Goal: Task Accomplishment & Management: Manage account settings

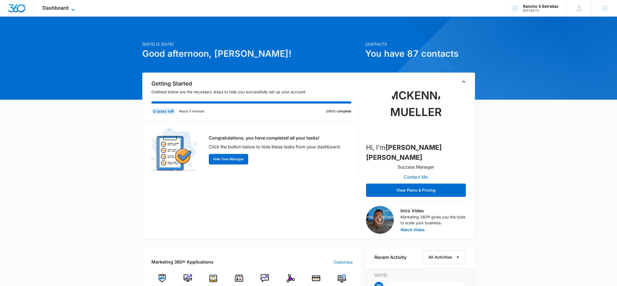
click at [57, 8] on span "Dashboard" at bounding box center [55, 8] width 26 height 6
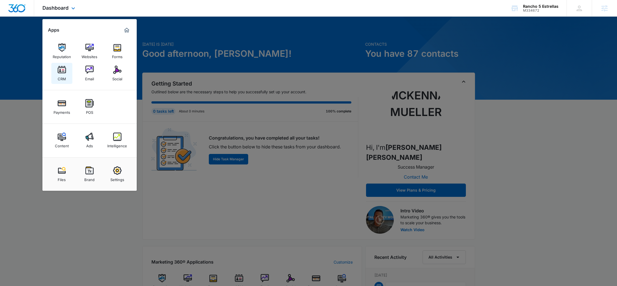
click at [62, 73] on img at bounding box center [62, 70] width 8 height 8
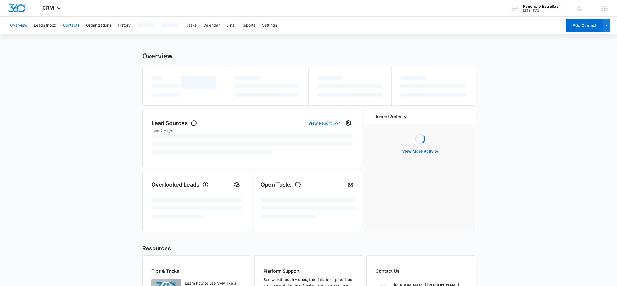
click at [70, 24] on button "Contacts" at bounding box center [71, 26] width 16 height 18
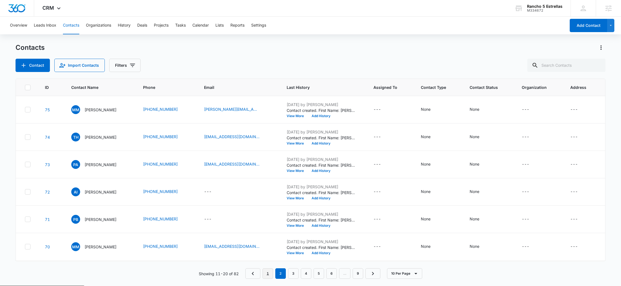
click at [270, 271] on link "1" at bounding box center [267, 274] width 11 height 11
click at [297, 117] on button "View More" at bounding box center [297, 115] width 21 height 3
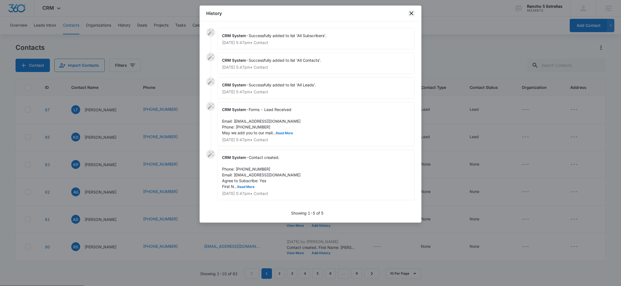
click at [411, 12] on icon "close" at bounding box center [411, 13] width 7 height 7
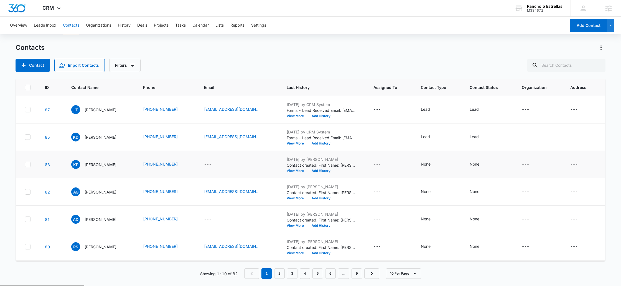
click at [294, 170] on button "View More" at bounding box center [297, 170] width 21 height 3
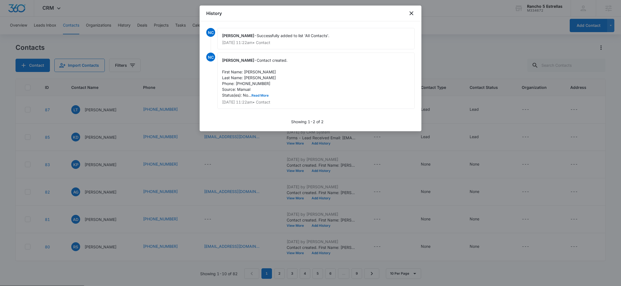
drag, startPoint x: 300, startPoint y: 34, endPoint x: 324, endPoint y: 33, distance: 23.6
click at [324, 33] on span "Successfully added to list 'All Contacts'." at bounding box center [293, 35] width 73 height 5
click at [413, 12] on icon "close" at bounding box center [411, 13] width 7 height 7
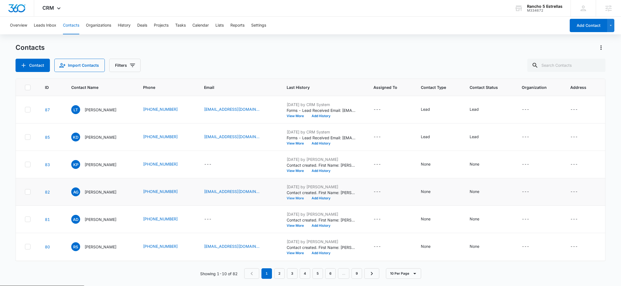
click at [294, 198] on button "View More" at bounding box center [297, 198] width 21 height 3
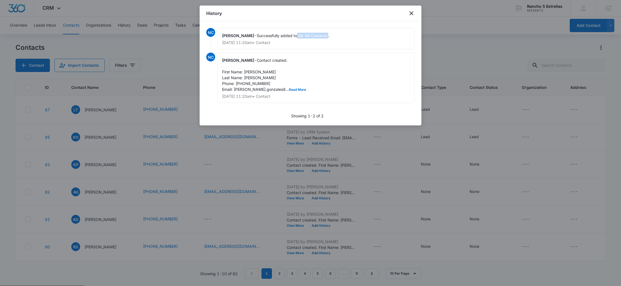
drag, startPoint x: 293, startPoint y: 35, endPoint x: 324, endPoint y: 36, distance: 30.8
click at [324, 36] on span "Successfully added to list 'All Contacts'." at bounding box center [293, 35] width 73 height 5
click at [412, 14] on icon "close" at bounding box center [411, 13] width 7 height 7
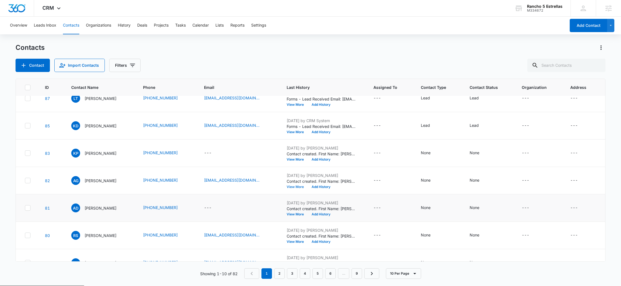
scroll to position [18, 0]
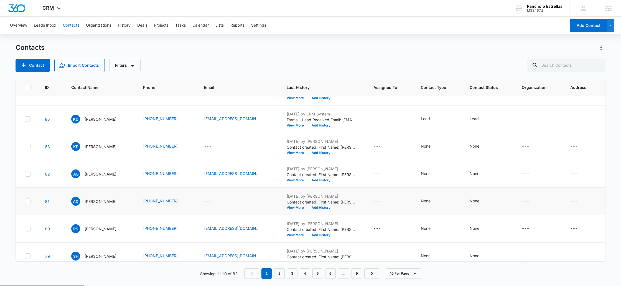
click at [288, 210] on td "Sep 23, 2025 by Nicolas Cueto Contact created. First Name: Adela Last Name: Den…" at bounding box center [323, 201] width 87 height 27
click at [292, 207] on button "View More" at bounding box center [297, 207] width 21 height 3
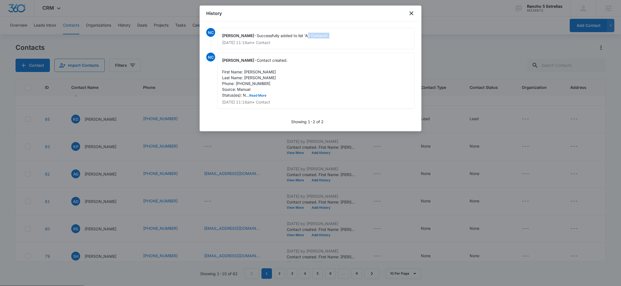
drag, startPoint x: 303, startPoint y: 35, endPoint x: 328, endPoint y: 35, distance: 24.4
click at [328, 35] on div "Nicolas Cueto - Successfully added to list 'All Contacts'. Sep 23, 2025 at 11:1…" at bounding box center [315, 38] width 197 height 21
drag, startPoint x: 304, startPoint y: 37, endPoint x: 295, endPoint y: 37, distance: 8.9
click at [295, 37] on div "Nicolas Cueto - Successfully added to list 'All Contacts'. Sep 23, 2025 at 11:1…" at bounding box center [315, 38] width 197 height 21
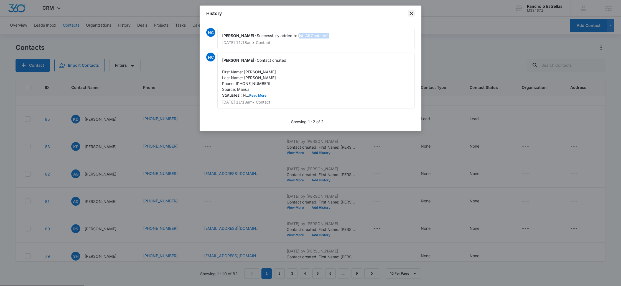
click at [412, 12] on icon "close" at bounding box center [411, 13] width 4 height 4
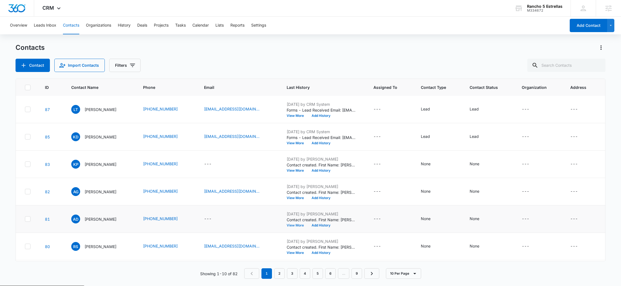
scroll to position [0, 0]
click at [357, 275] on link "9" at bounding box center [356, 274] width 11 height 11
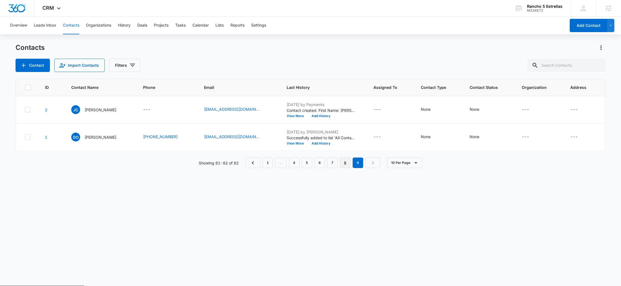
click at [346, 160] on link "8" at bounding box center [345, 163] width 11 height 11
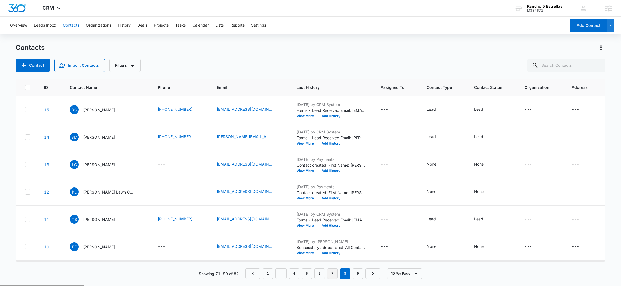
click at [331, 272] on link "7" at bounding box center [332, 274] width 11 height 11
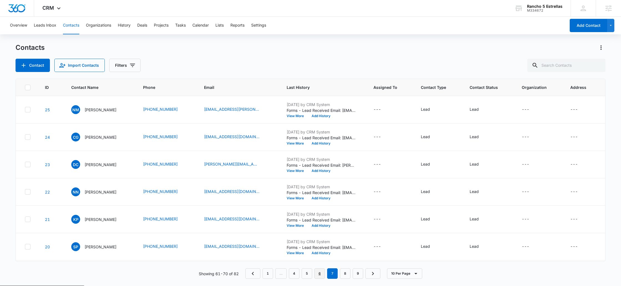
click at [322, 273] on link "6" at bounding box center [319, 274] width 11 height 11
click at [302, 118] on button "View More" at bounding box center [297, 115] width 21 height 3
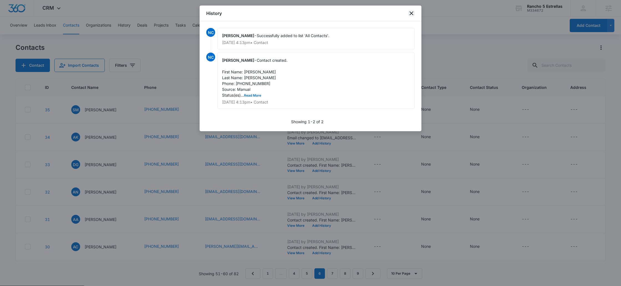
click at [412, 13] on icon "close" at bounding box center [411, 13] width 7 height 7
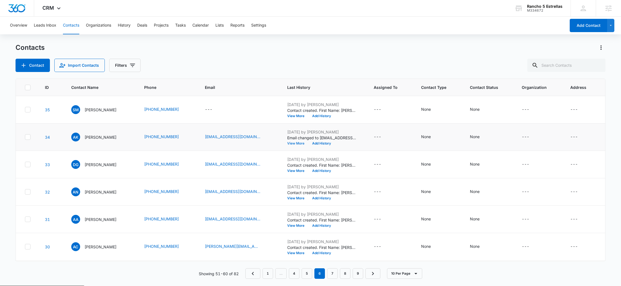
click at [302, 144] on button "View More" at bounding box center [297, 143] width 21 height 3
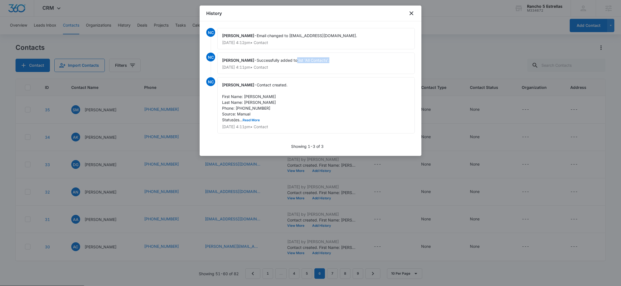
drag, startPoint x: 320, startPoint y: 60, endPoint x: 329, endPoint y: 60, distance: 9.7
click at [329, 60] on div "Nicolas Cueto - Successfully added to list 'All Contacts'. Sep 22, 2025 at 4:11…" at bounding box center [315, 63] width 197 height 21
click at [412, 13] on icon "close" at bounding box center [411, 13] width 4 height 4
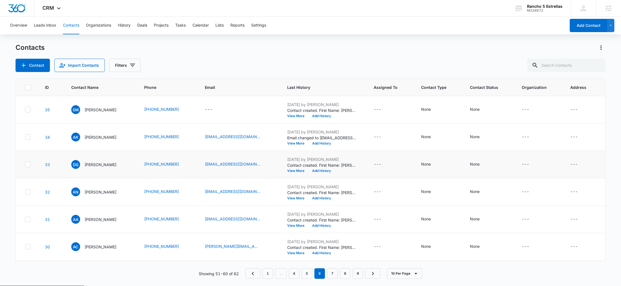
click at [300, 173] on td "Sep 22, 2025 by Nicolas Cueto Contact created. First Name: Dali Last Name: Garc…" at bounding box center [323, 164] width 86 height 27
click at [302, 172] on button "View More" at bounding box center [297, 170] width 21 height 3
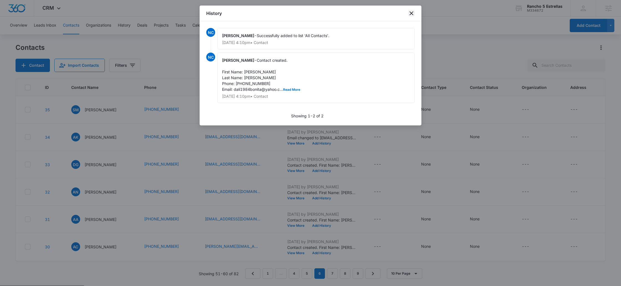
click at [410, 14] on icon "close" at bounding box center [411, 13] width 4 height 4
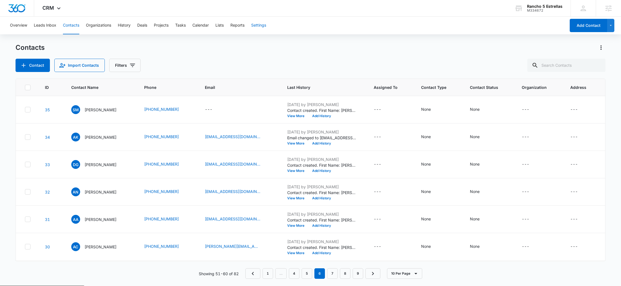
click at [264, 26] on button "Settings" at bounding box center [258, 26] width 15 height 18
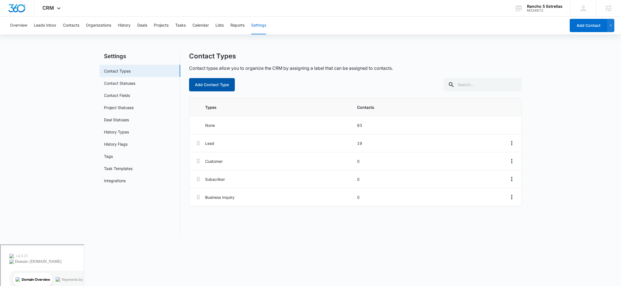
click at [220, 88] on button "Add Contact Type" at bounding box center [212, 84] width 46 height 13
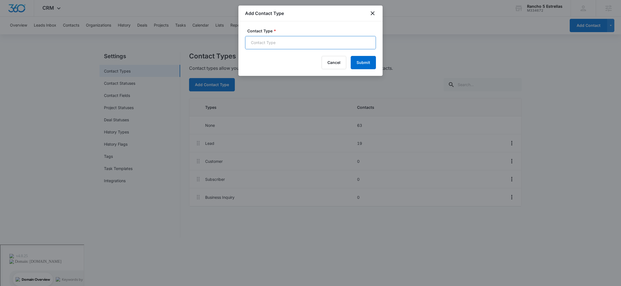
click at [307, 42] on input "Contact Type *" at bounding box center [310, 42] width 131 height 13
click at [314, 42] on input "Contact Type *" at bounding box center [310, 42] width 131 height 13
type input "List from Festival"
click at [361, 59] on button "Submit" at bounding box center [363, 62] width 25 height 13
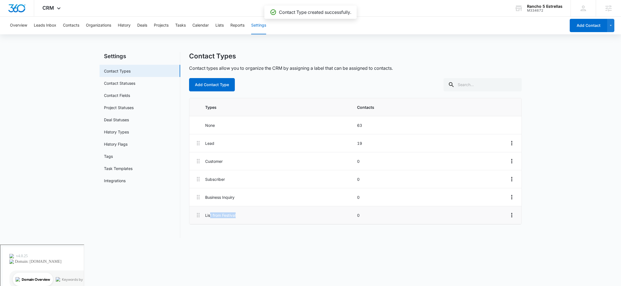
drag, startPoint x: 210, startPoint y: 216, endPoint x: 258, endPoint y: 218, distance: 48.3
click at [258, 218] on p "List from Festival" at bounding box center [279, 216] width 148 height 6
click at [508, 218] on icon "Overflow Menu" at bounding box center [511, 215] width 7 height 7
click at [334, 82] on div "Add Contact Type" at bounding box center [355, 84] width 333 height 13
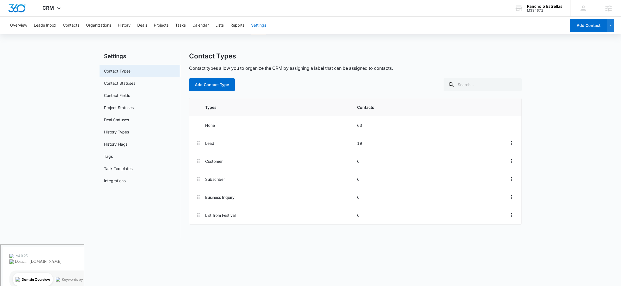
click at [62, 23] on div "Overview Leads Inbox Contacts Organizations History Deals Projects Tasks Calend…" at bounding box center [286, 26] width 559 height 18
click at [65, 24] on button "Contacts" at bounding box center [71, 26] width 16 height 18
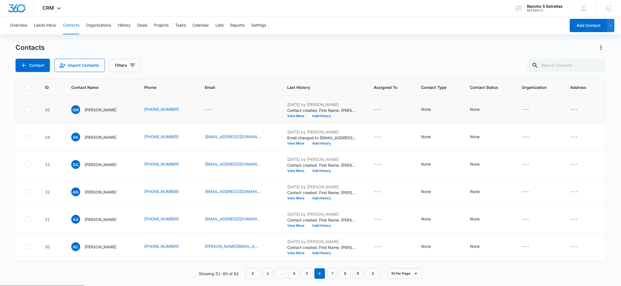
click at [29, 109] on icon at bounding box center [27, 109] width 5 height 5
click at [25, 110] on input "checkbox" at bounding box center [25, 110] width 0 height 0
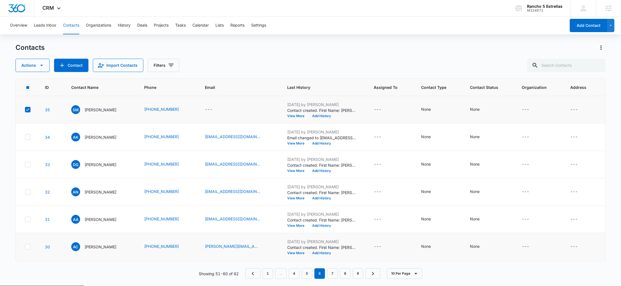
click at [28, 247] on icon at bounding box center [27, 246] width 5 height 5
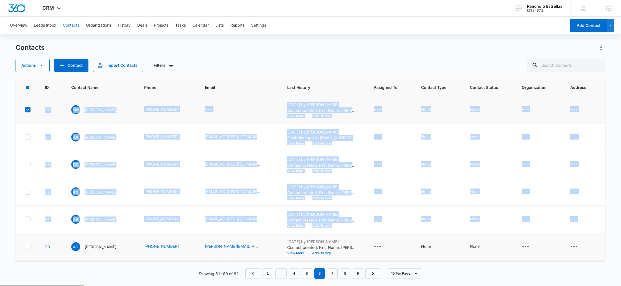
click at [28, 247] on icon at bounding box center [27, 246] width 5 height 5
click at [25, 247] on input "checkbox" at bounding box center [25, 247] width 0 height 0
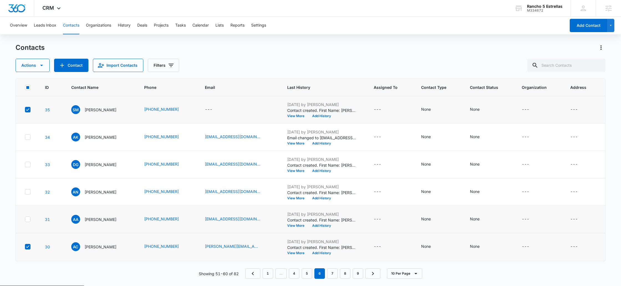
click at [26, 220] on icon at bounding box center [27, 219] width 5 height 5
click at [25, 220] on input "checkbox" at bounding box center [25, 219] width 0 height 0
click at [39, 68] on icon "button" at bounding box center [41, 65] width 7 height 7
click at [32, 111] on td at bounding box center [27, 109] width 22 height 27
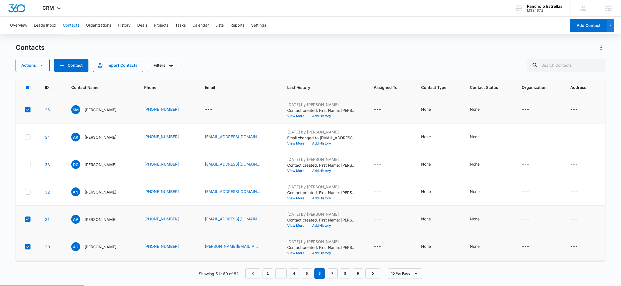
click at [29, 111] on icon at bounding box center [27, 109] width 5 height 5
click at [25, 110] on input "checkbox" at bounding box center [25, 110] width 0 height 0
click at [26, 221] on icon at bounding box center [27, 219] width 5 height 5
click at [25, 220] on input "checkbox" at bounding box center [25, 219] width 0 height 0
click at [27, 88] on rect at bounding box center [27, 87] width 3 height 3
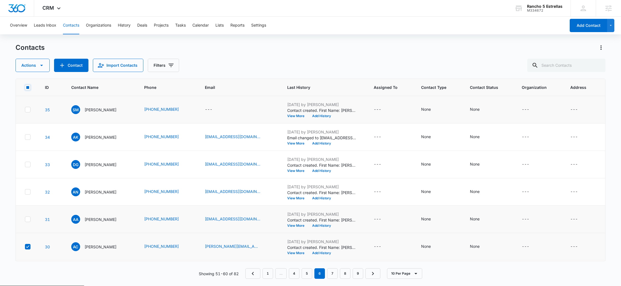
click at [25, 88] on input "checkbox" at bounding box center [25, 87] width 0 height 0
click at [28, 87] on icon at bounding box center [27, 87] width 3 height 2
click at [25, 87] on input "checkbox" at bounding box center [25, 87] width 0 height 0
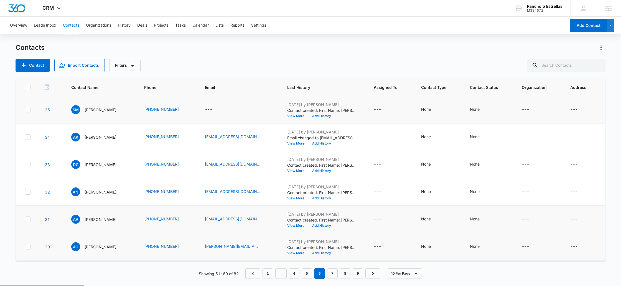
click at [28, 87] on icon at bounding box center [27, 87] width 3 height 2
click at [25, 87] on input "checkbox" at bounding box center [25, 87] width 0 height 0
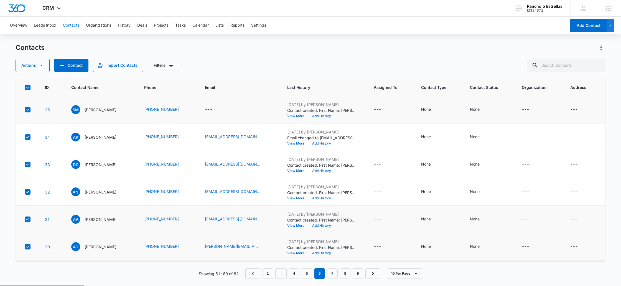
click at [244, 68] on div "Actions Contact Import Contacts Filters" at bounding box center [311, 65] width 590 height 13
click at [22, 69] on button "Actions" at bounding box center [33, 65] width 34 height 13
click at [270, 276] on link "1" at bounding box center [267, 274] width 11 height 11
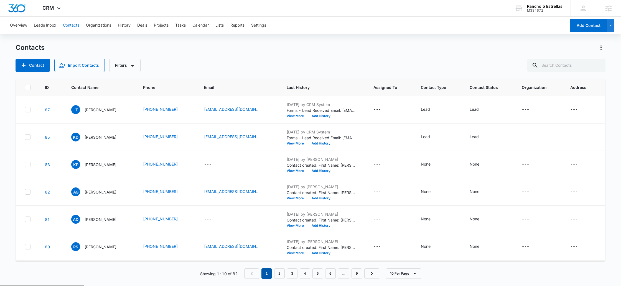
click at [267, 275] on em "1" at bounding box center [266, 274] width 11 height 11
click at [403, 271] on button "10 Per Page" at bounding box center [403, 274] width 35 height 11
click at [408, 260] on button "50 Per Page" at bounding box center [407, 257] width 43 height 8
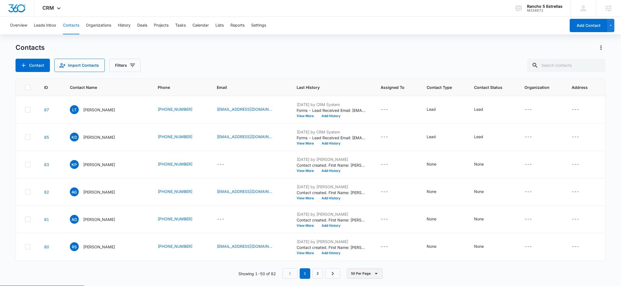
click at [366, 272] on button "50 Per Page" at bounding box center [365, 274] width 36 height 11
click at [410, 269] on div "Showing 1-50 of 82 1 2 50 Per Page 10 Per Page 20 Per Page 50 Per Page" at bounding box center [311, 274] width 590 height 11
click at [27, 89] on icon at bounding box center [27, 87] width 5 height 5
click at [25, 88] on input "checkbox" at bounding box center [25, 87] width 0 height 0
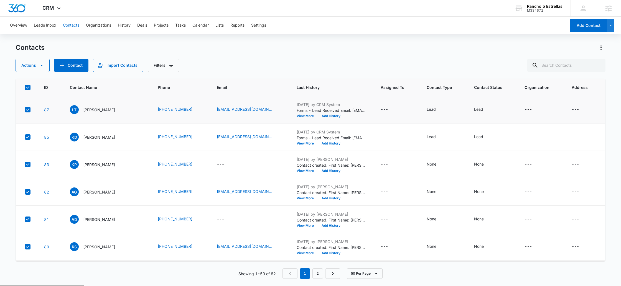
click at [29, 112] on icon at bounding box center [27, 109] width 5 height 5
click at [25, 110] on input "checkbox" at bounding box center [25, 110] width 0 height 0
click at [28, 136] on icon at bounding box center [27, 137] width 5 height 5
click at [25, 137] on input "checkbox" at bounding box center [25, 137] width 0 height 0
click at [38, 63] on icon "button" at bounding box center [41, 65] width 7 height 7
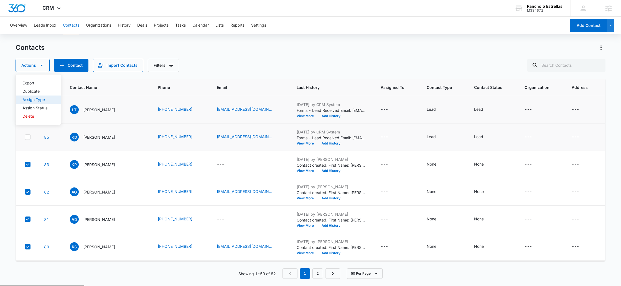
click at [40, 98] on div "Assign Type" at bounding box center [34, 100] width 25 height 4
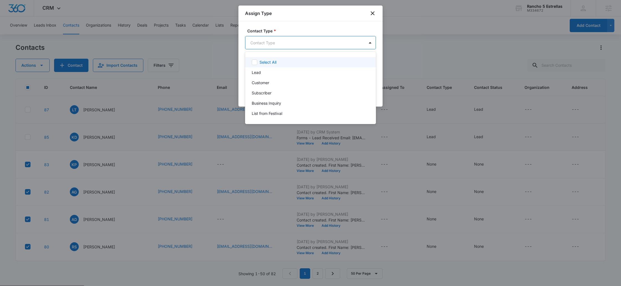
click at [317, 42] on body "CRM Apps Reputation Websites Forms CRM Email Social Payments POS Content Ads In…" at bounding box center [310, 143] width 621 height 286
click at [273, 112] on p "List from Festival" at bounding box center [267, 114] width 30 height 6
click at [321, 43] on div at bounding box center [310, 143] width 621 height 286
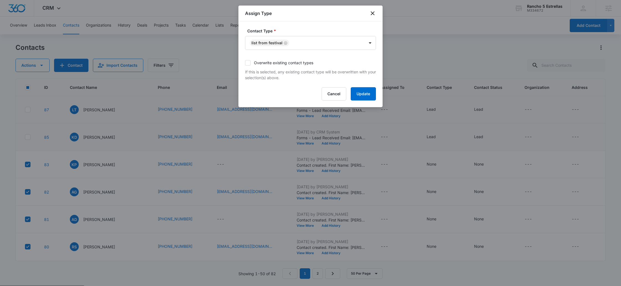
click at [297, 63] on label "Overwrite existing contact types" at bounding box center [310, 63] width 131 height 6
click at [245, 63] on input "Overwrite existing contact types" at bounding box center [245, 63] width 0 height 0
click at [362, 92] on button "Update" at bounding box center [363, 93] width 25 height 13
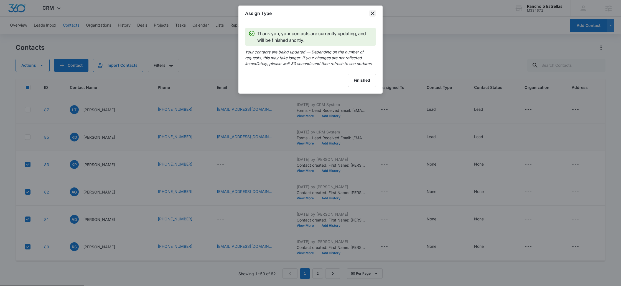
click at [373, 13] on icon "close" at bounding box center [372, 13] width 7 height 7
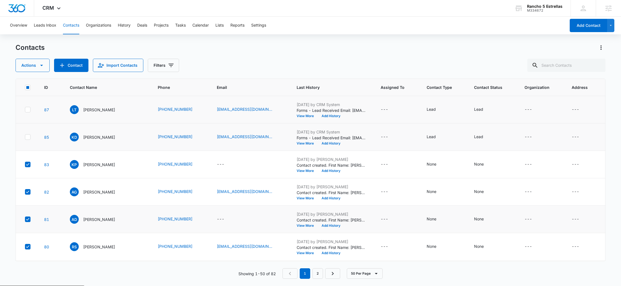
scroll to position [97, 0]
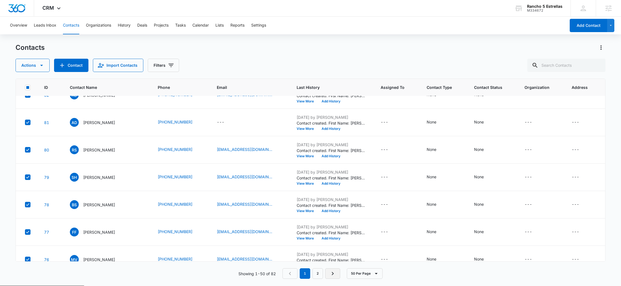
click at [330, 273] on icon "Next Page" at bounding box center [332, 273] width 7 height 7
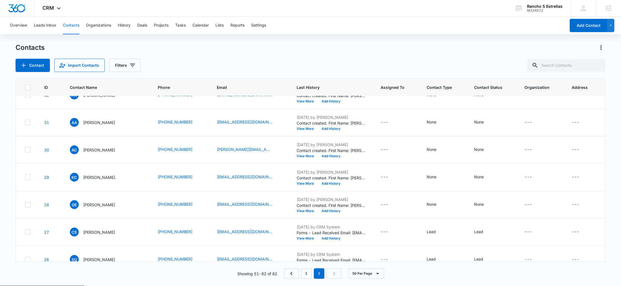
scroll to position [0, 0]
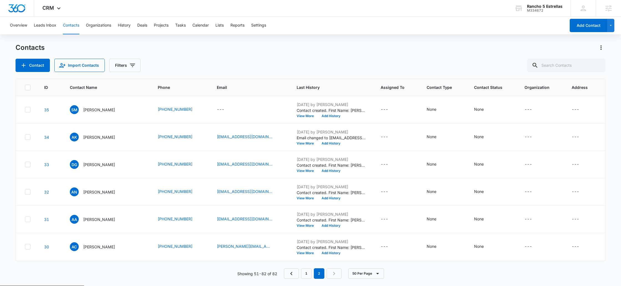
click at [30, 87] on label at bounding box center [28, 88] width 6 height 6
click at [25, 87] on input "checkbox" at bounding box center [25, 87] width 0 height 0
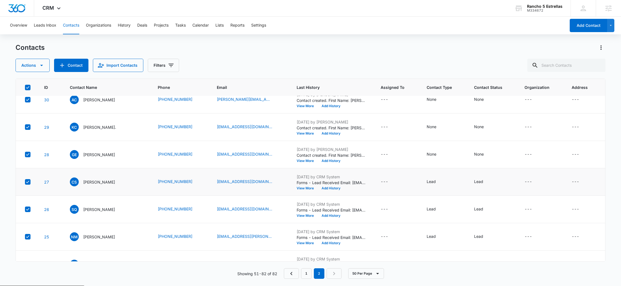
scroll to position [147, 0]
click at [27, 182] on icon at bounding box center [27, 181] width 5 height 5
click at [25, 182] on input "checkbox" at bounding box center [25, 182] width 0 height 0
click at [28, 208] on icon at bounding box center [27, 209] width 5 height 5
click at [25, 209] on input "checkbox" at bounding box center [25, 209] width 0 height 0
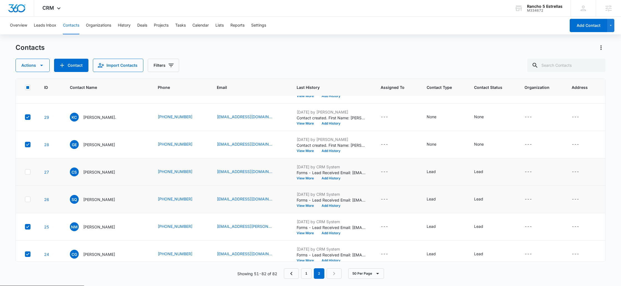
scroll to position [165, 0]
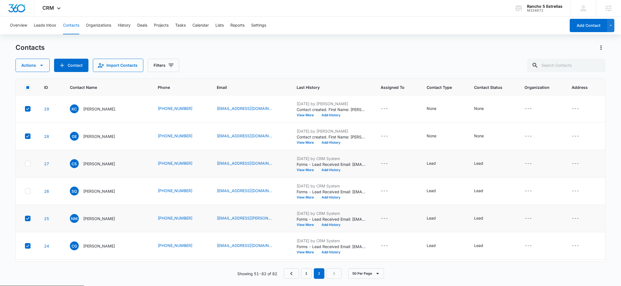
click at [29, 217] on icon at bounding box center [27, 218] width 5 height 5
click at [25, 219] on input "checkbox" at bounding box center [25, 219] width 0 height 0
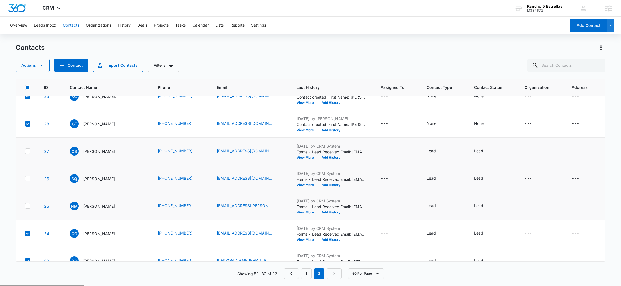
scroll to position [201, 0]
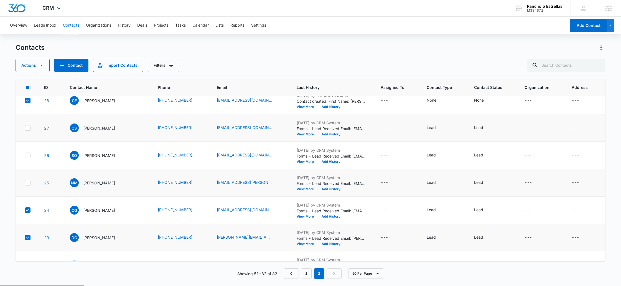
drag, startPoint x: 29, startPoint y: 209, endPoint x: 39, endPoint y: 225, distance: 18.3
click at [29, 209] on icon at bounding box center [27, 210] width 5 height 5
click at [25, 210] on input "checkbox" at bounding box center [25, 210] width 0 height 0
click at [28, 238] on icon at bounding box center [27, 237] width 5 height 5
click at [25, 238] on input "checkbox" at bounding box center [25, 238] width 0 height 0
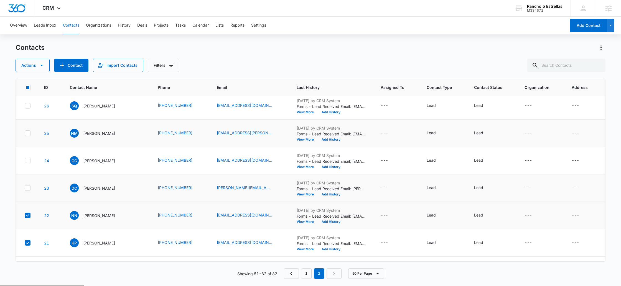
scroll to position [251, 0]
click at [28, 215] on icon at bounding box center [27, 215] width 5 height 5
click at [25, 215] on input "checkbox" at bounding box center [25, 215] width 0 height 0
click at [27, 243] on icon at bounding box center [27, 242] width 3 height 2
click at [25, 243] on input "checkbox" at bounding box center [25, 243] width 0 height 0
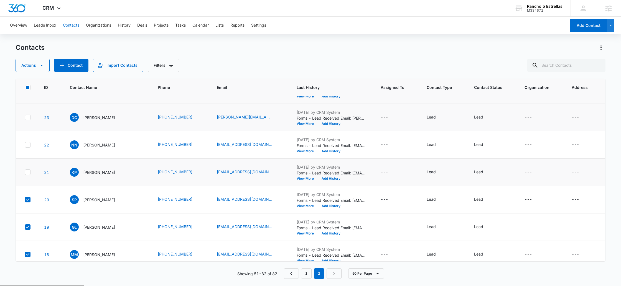
scroll to position [354, 0]
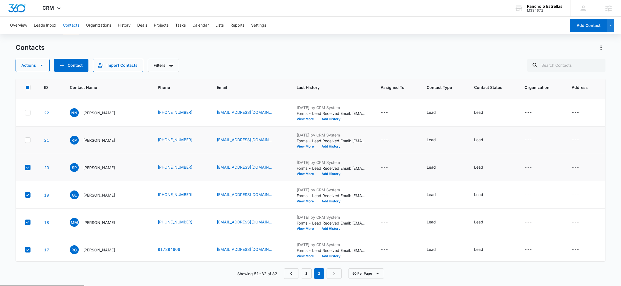
click at [28, 169] on icon at bounding box center [27, 167] width 5 height 5
click at [25, 168] on input "checkbox" at bounding box center [25, 168] width 0 height 0
click at [24, 196] on td at bounding box center [27, 195] width 22 height 27
click at [29, 195] on icon at bounding box center [27, 195] width 5 height 5
click at [25, 195] on input "checkbox" at bounding box center [25, 195] width 0 height 0
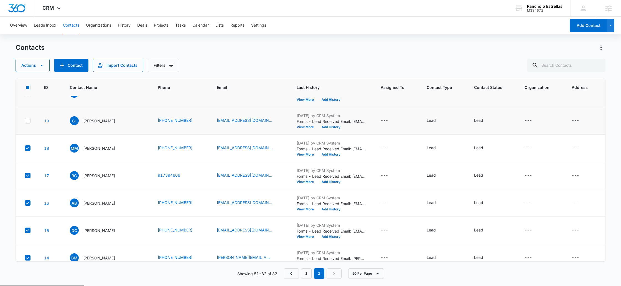
scroll to position [428, 0]
click at [27, 177] on icon at bounding box center [27, 175] width 5 height 5
click at [25, 176] on input "checkbox" at bounding box center [25, 175] width 0 height 0
click at [28, 149] on icon at bounding box center [27, 147] width 5 height 5
click at [25, 148] on input "checkbox" at bounding box center [25, 148] width 0 height 0
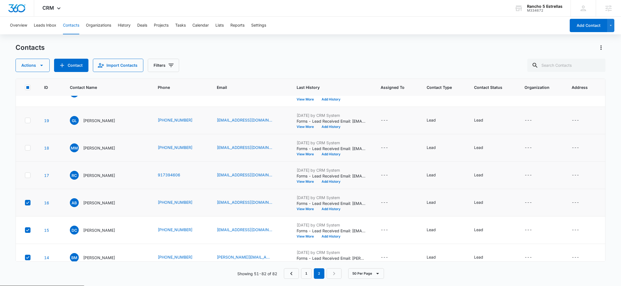
click at [29, 203] on icon at bounding box center [27, 202] width 5 height 5
click at [25, 203] on input "checkbox" at bounding box center [25, 203] width 0 height 0
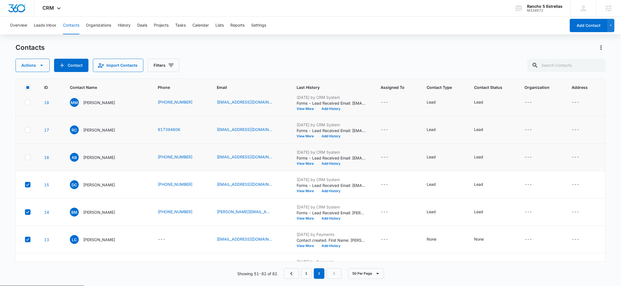
scroll to position [502, 0]
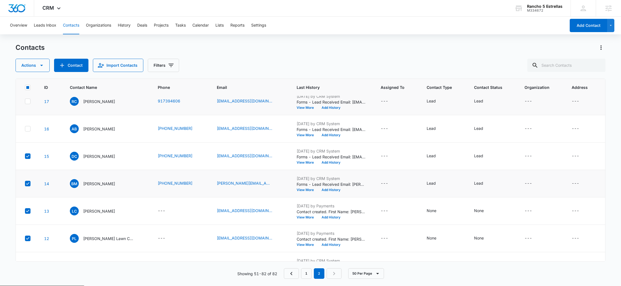
click at [25, 182] on icon at bounding box center [27, 183] width 5 height 5
click at [25, 184] on input "checkbox" at bounding box center [25, 184] width 0 height 0
click at [27, 158] on icon at bounding box center [27, 156] width 5 height 5
click at [25, 157] on input "checkbox" at bounding box center [25, 156] width 0 height 0
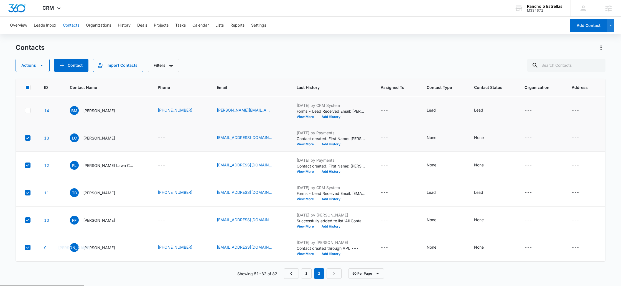
scroll to position [586, 0]
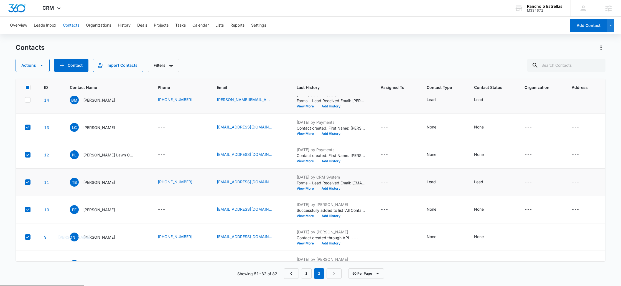
click at [29, 181] on icon at bounding box center [27, 182] width 3 height 2
click at [25, 182] on input "checkbox" at bounding box center [25, 182] width 0 height 0
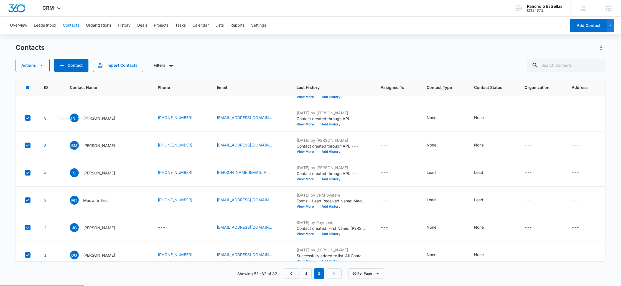
scroll to position [712, 0]
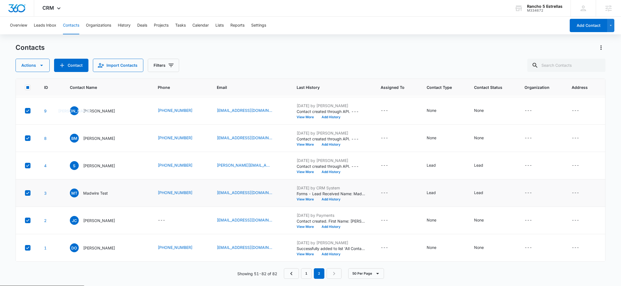
click at [31, 193] on td at bounding box center [27, 193] width 22 height 27
click at [28, 193] on icon at bounding box center [27, 193] width 5 height 5
click at [25, 193] on input "checkbox" at bounding box center [25, 193] width 0 height 0
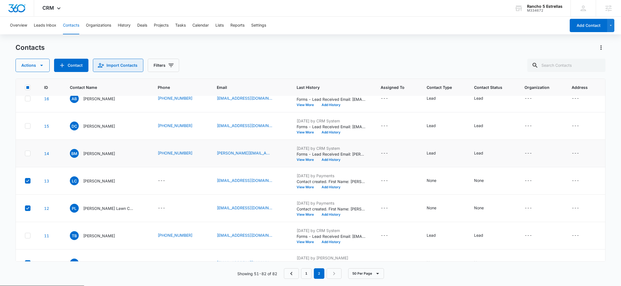
scroll to position [481, 0]
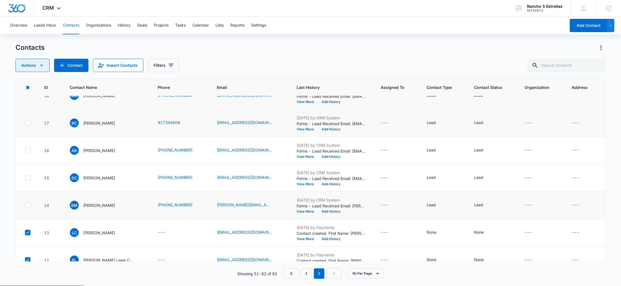
click at [37, 67] on button "Actions" at bounding box center [33, 65] width 34 height 13
click at [37, 98] on div "Assign Type" at bounding box center [34, 100] width 25 height 4
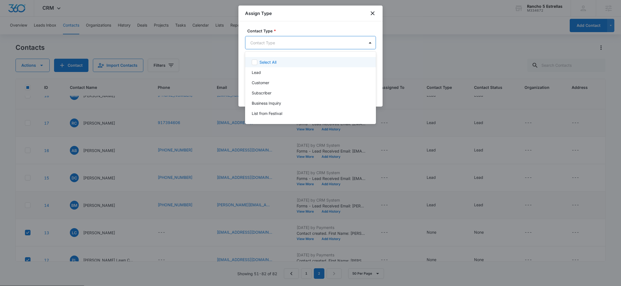
click at [303, 46] on body "CRM Apps Reputation Websites Forms CRM Email Social Payments POS Content Ads In…" at bounding box center [310, 143] width 621 height 286
click at [282, 111] on p "List from Festival" at bounding box center [267, 114] width 30 height 6
click at [313, 43] on div at bounding box center [310, 143] width 621 height 286
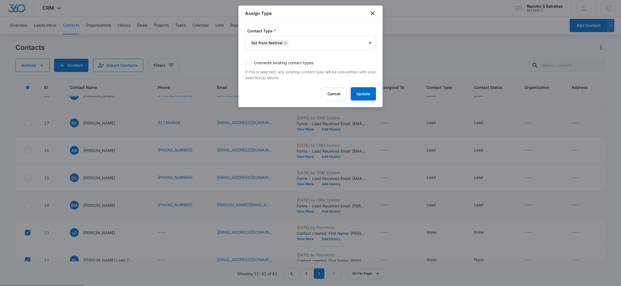
click at [263, 62] on label "Overwrite existing contact types" at bounding box center [310, 63] width 131 height 6
click at [245, 63] on input "Overwrite existing contact types" at bounding box center [245, 63] width 0 height 0
click at [361, 90] on button "Update" at bounding box center [363, 93] width 25 height 13
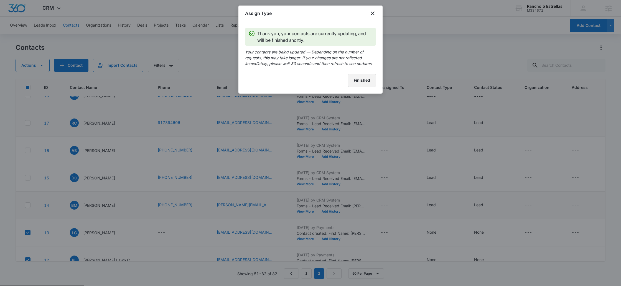
click at [361, 81] on button "Finished" at bounding box center [362, 80] width 28 height 13
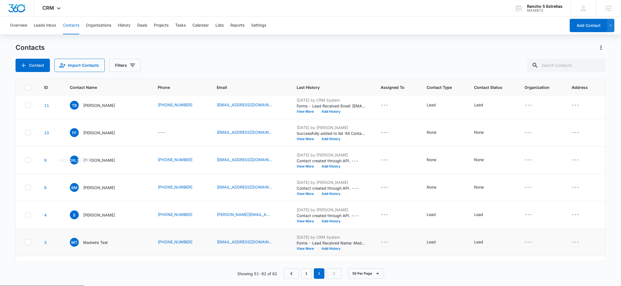
scroll to position [712, 0]
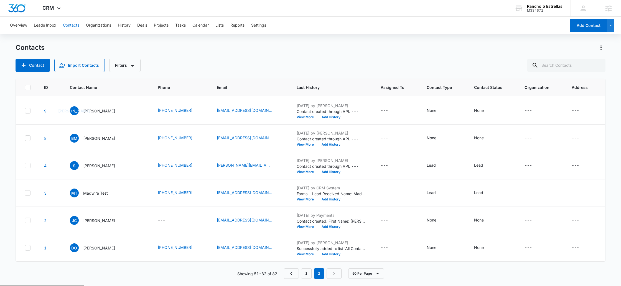
click at [336, 274] on nav "1 2" at bounding box center [313, 274] width 58 height 11
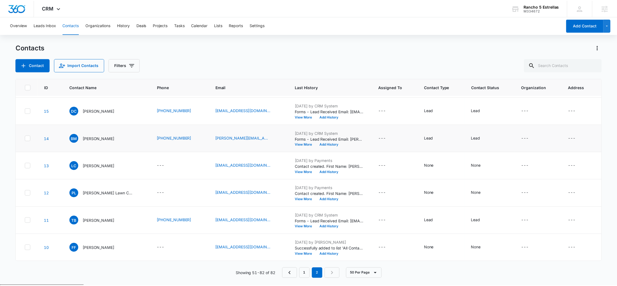
scroll to position [546, 0]
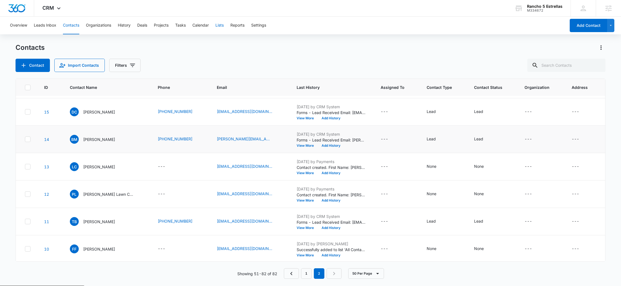
click at [221, 24] on button "Lists" at bounding box center [219, 26] width 8 height 18
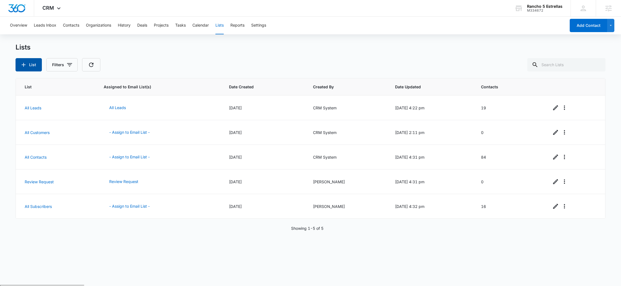
click at [33, 61] on button "List" at bounding box center [29, 64] width 26 height 13
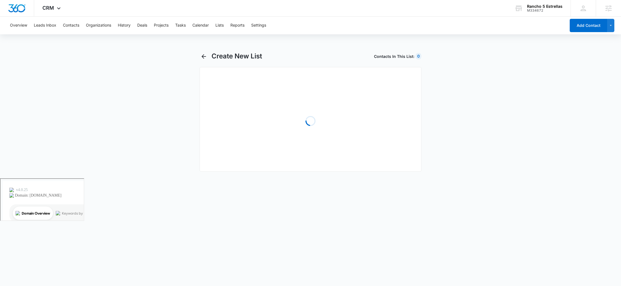
select select "31"
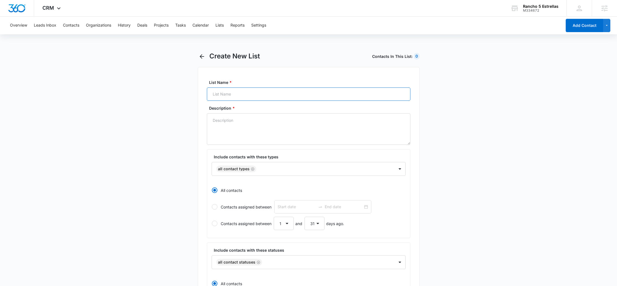
click at [234, 96] on input "List Name *" at bounding box center [308, 94] width 203 height 13
type input "Festival List"
click at [244, 125] on textarea "Description *" at bounding box center [308, 129] width 203 height 32
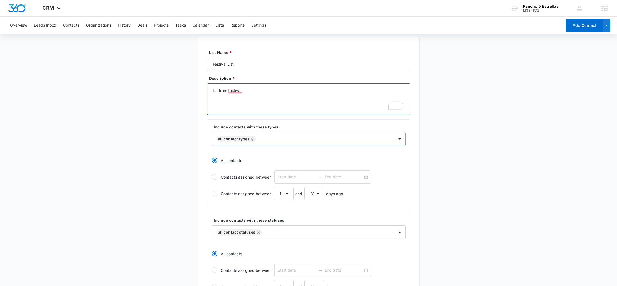
click at [252, 140] on icon "Remove All Contact Types" at bounding box center [253, 139] width 4 height 4
type textarea "list from festival"
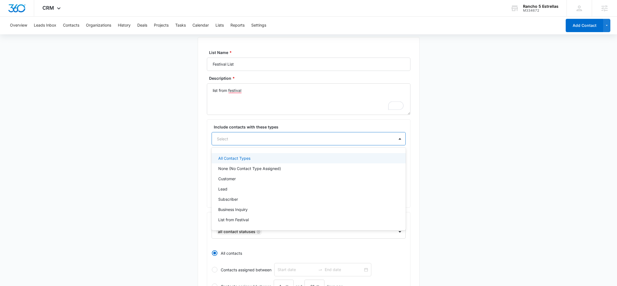
click at [255, 139] on div at bounding box center [302, 139] width 170 height 7
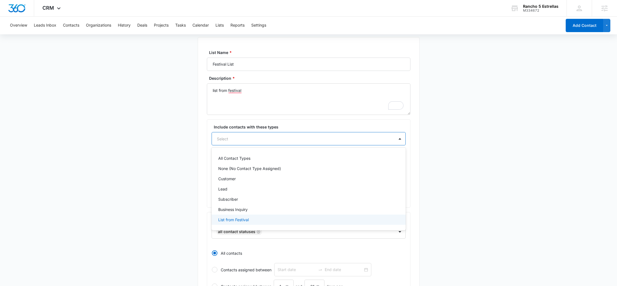
click at [245, 222] on p "List from Festival" at bounding box center [233, 220] width 30 height 6
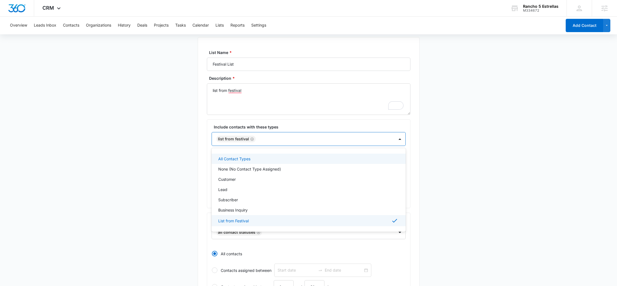
click at [316, 125] on label "Include contacts with these types" at bounding box center [311, 127] width 194 height 6
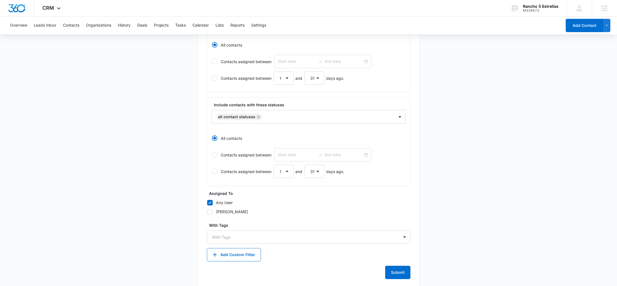
scroll to position [154, 0]
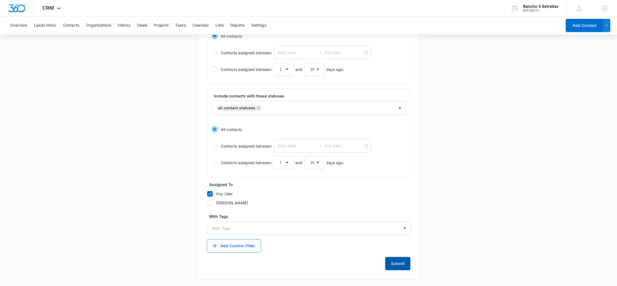
click at [402, 262] on button "Submit" at bounding box center [397, 263] width 25 height 13
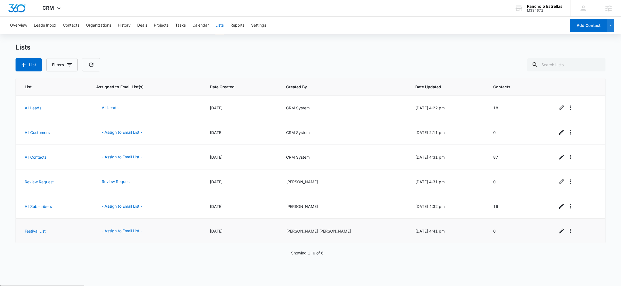
click at [136, 231] on button "- Assign to Email List -" at bounding box center [122, 230] width 52 height 13
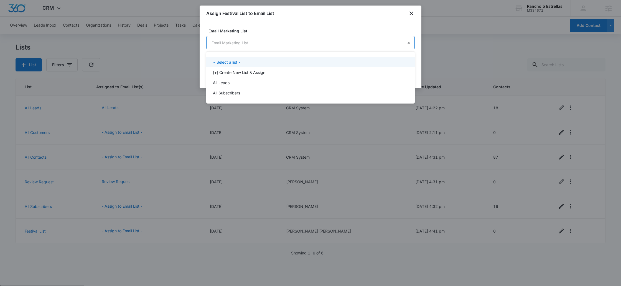
click at [254, 44] on body "CRM Apps Reputation Websites Forms CRM Email Social Payments POS Content Ads In…" at bounding box center [310, 143] width 621 height 286
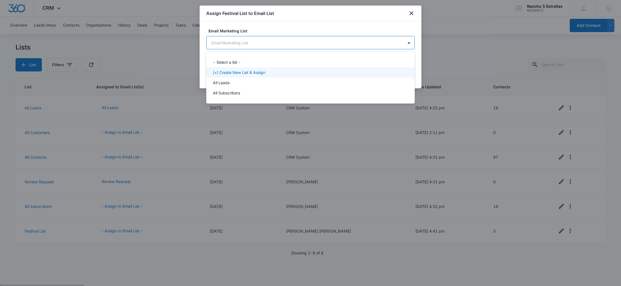
click at [257, 71] on p "[+] Create New List & Assign" at bounding box center [239, 73] width 52 height 6
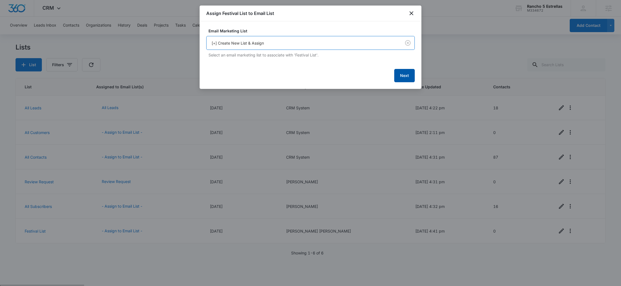
click at [401, 76] on button "Next" at bounding box center [404, 75] width 21 height 13
click at [399, 76] on button "Next" at bounding box center [404, 74] width 21 height 13
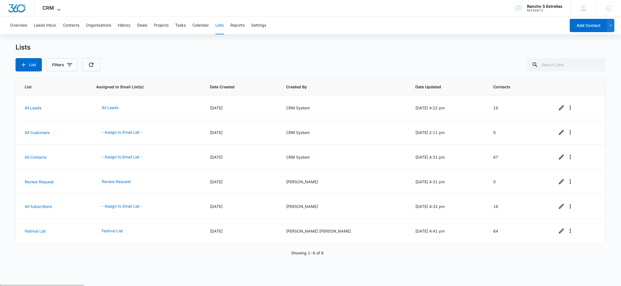
click at [47, 11] on span "CRM" at bounding box center [48, 8] width 12 height 6
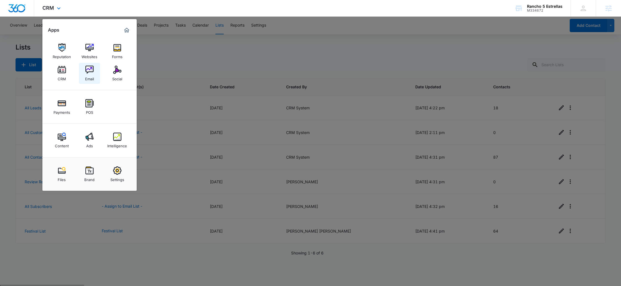
click at [91, 69] on img at bounding box center [89, 70] width 8 height 8
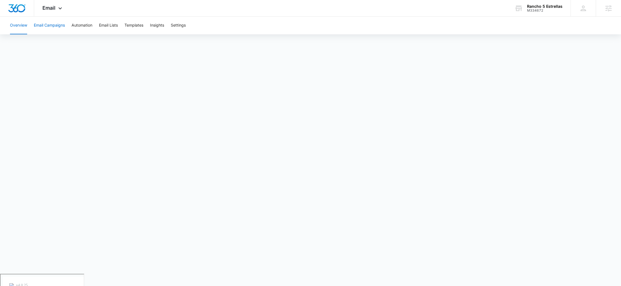
click at [53, 27] on button "Email Campaigns" at bounding box center [49, 26] width 31 height 18
click at [114, 25] on button "Email Lists" at bounding box center [108, 26] width 19 height 18
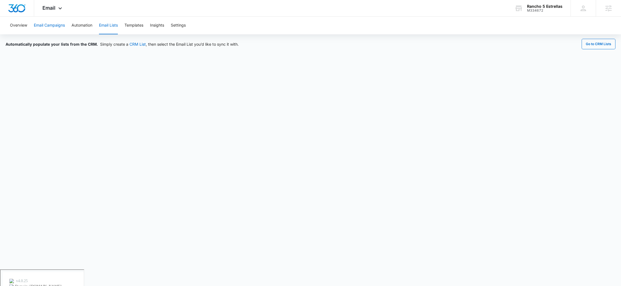
click at [56, 23] on button "Email Campaigns" at bounding box center [49, 26] width 31 height 18
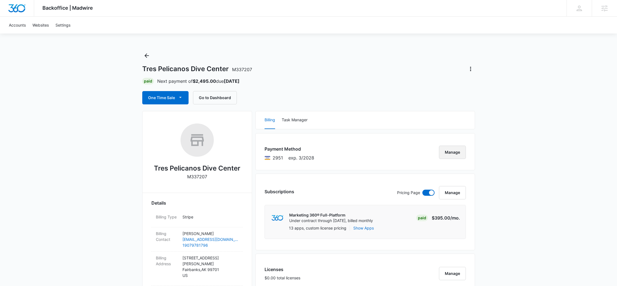
click at [449, 154] on button "Manage" at bounding box center [452, 152] width 27 height 13
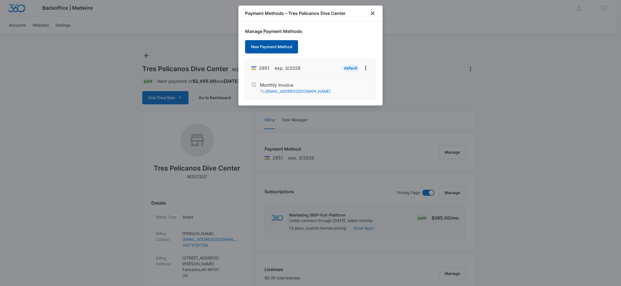
click at [281, 47] on button "New Payment Method" at bounding box center [271, 46] width 53 height 13
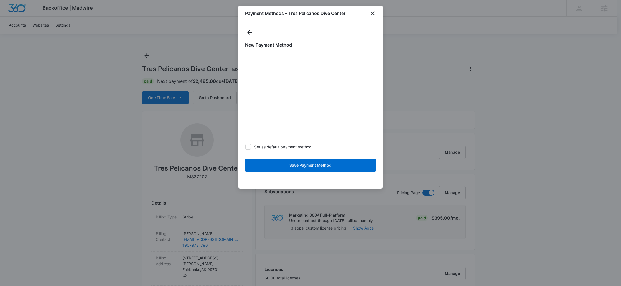
click at [249, 145] on icon at bounding box center [248, 146] width 5 height 5
click at [245, 147] on input "Set as default payment method" at bounding box center [245, 147] width 0 height 0
checkbox input "true"
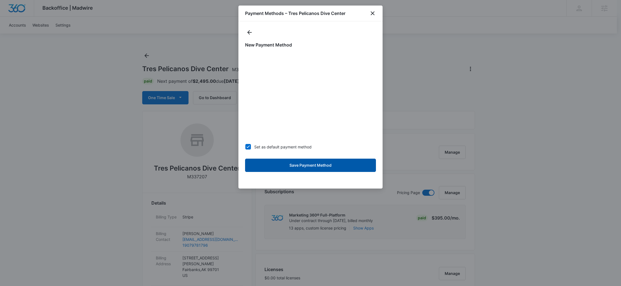
click at [331, 163] on button "Save Payment Method" at bounding box center [310, 165] width 131 height 13
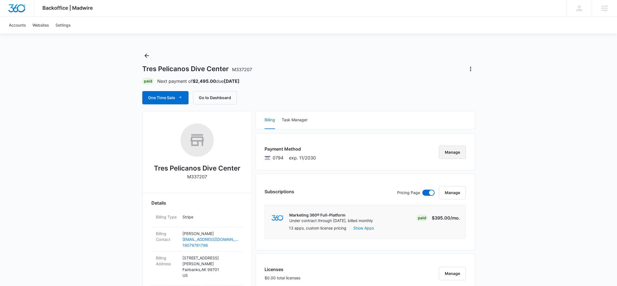
click at [458, 155] on button "Manage" at bounding box center [452, 152] width 27 height 13
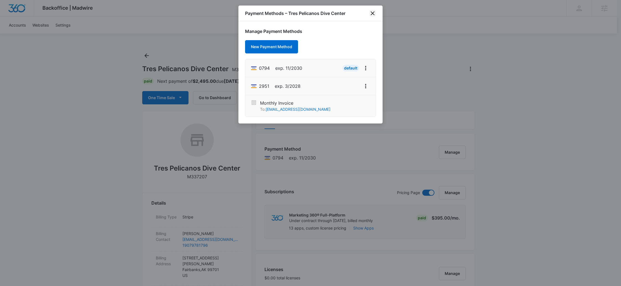
click at [372, 14] on icon "close" at bounding box center [373, 13] width 4 height 4
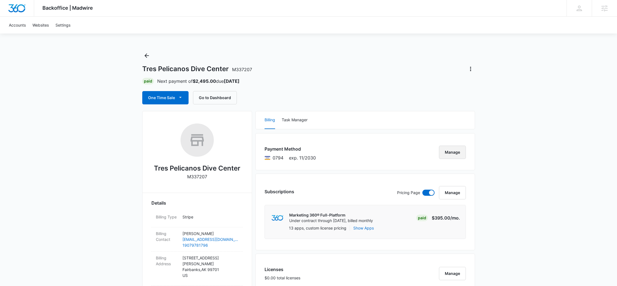
click at [454, 151] on button "Manage" at bounding box center [452, 152] width 27 height 13
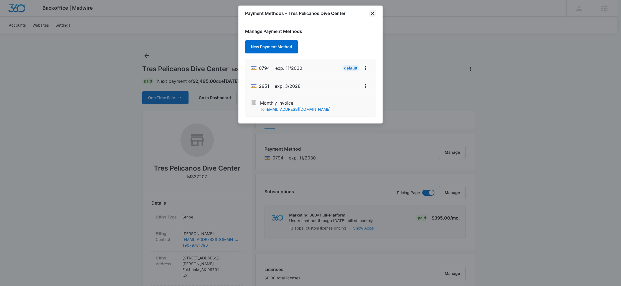
click at [370, 12] on icon "close" at bounding box center [372, 13] width 7 height 7
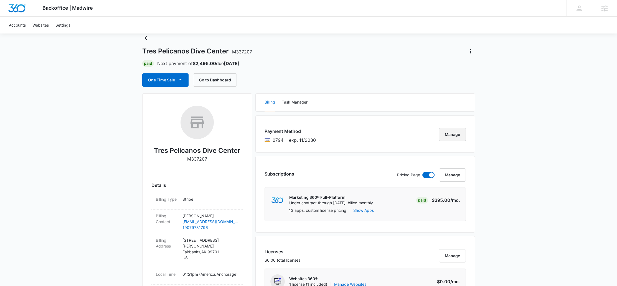
scroll to position [19, 0]
